Goal: Find specific page/section: Find specific page/section

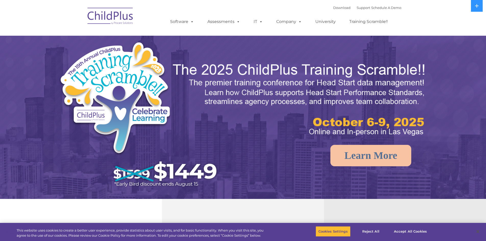
select select "MEDIUM"
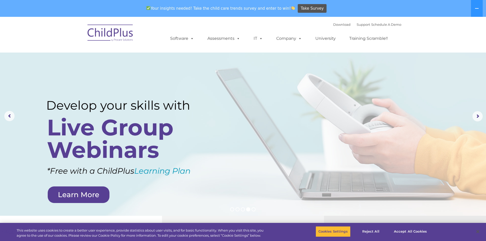
click at [103, 74] on rs-layer at bounding box center [243, 116] width 486 height 199
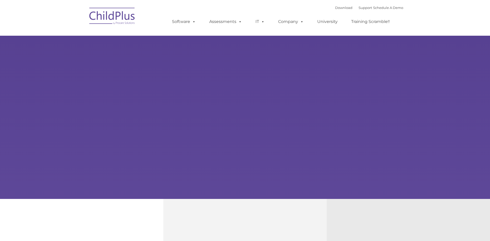
type input ""
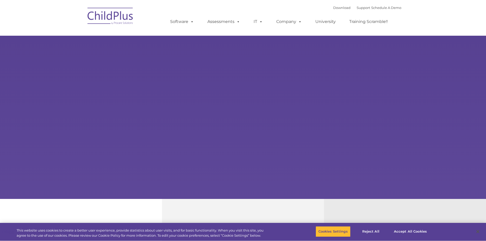
select select "MEDIUM"
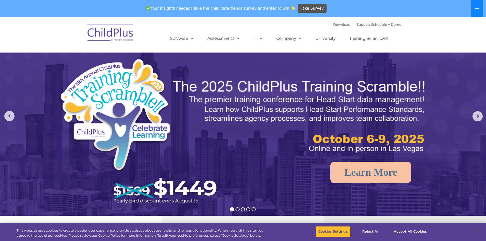
click at [472, 9] on button at bounding box center [477, 8] width 12 height 17
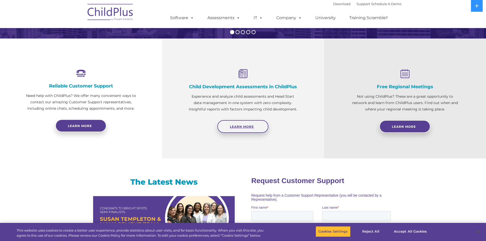
scroll to position [99, 0]
